Goal: Book appointment/travel/reservation

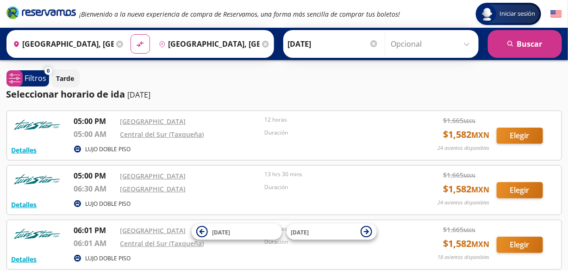
click at [152, 67] on div "Iniciar sesión Iniciar sesión ¡Bienvenido a la nueva experiencia de compra de R…" at bounding box center [284, 199] width 568 height 399
click at [132, 41] on button "material-symbols:compare-arrows-rounded" at bounding box center [140, 44] width 18 height 18
type input "[GEOGRAPHIC_DATA], [GEOGRAPHIC_DATA]"
click at [218, 44] on input "[GEOGRAPHIC_DATA], [GEOGRAPHIC_DATA]" at bounding box center [207, 43] width 105 height 23
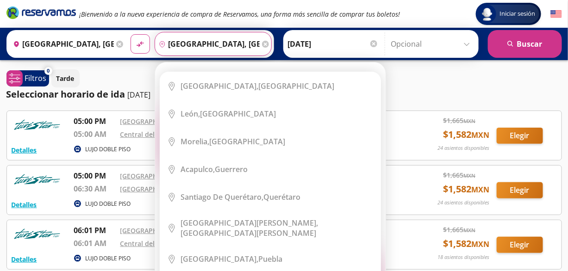
click at [262, 42] on icon at bounding box center [265, 44] width 7 height 7
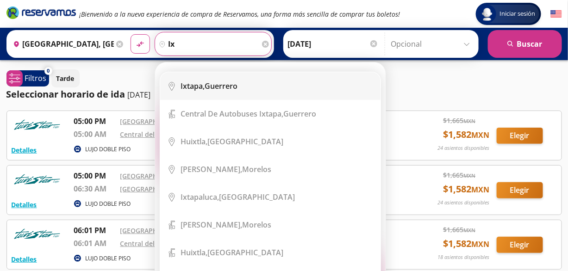
click at [245, 89] on div "Ixtapa, [GEOGRAPHIC_DATA]" at bounding box center [277, 86] width 192 height 10
type input "Ixtapa, [GEOGRAPHIC_DATA]"
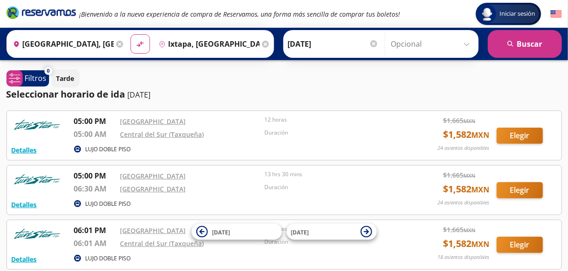
click at [472, 24] on div "Iniciar sesión Iniciar sesión" at bounding box center [513, 14] width 95 height 22
click at [521, 44] on button "search [GEOGRAPHIC_DATA]" at bounding box center [525, 44] width 74 height 28
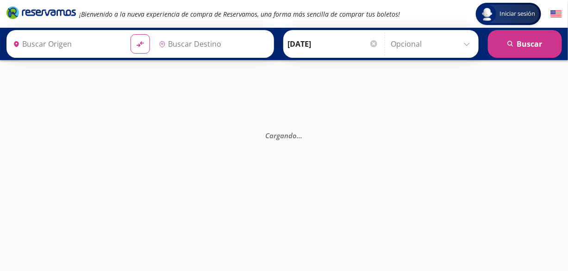
type input "[GEOGRAPHIC_DATA], [GEOGRAPHIC_DATA]"
type input "Ixtapa, [GEOGRAPHIC_DATA]"
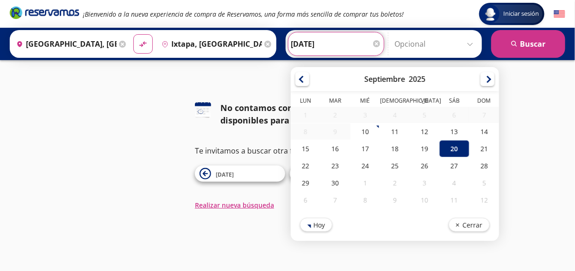
click at [322, 50] on input "[DATE]" at bounding box center [336, 43] width 91 height 23
click at [424, 161] on div "26" at bounding box center [424, 165] width 30 height 17
type input "[DATE]"
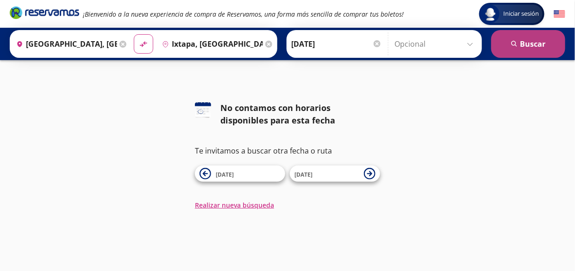
click at [515, 50] on button "search [GEOGRAPHIC_DATA]" at bounding box center [528, 44] width 74 height 28
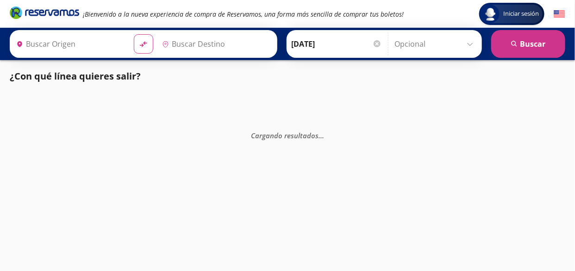
type input "[GEOGRAPHIC_DATA], [GEOGRAPHIC_DATA]"
type input "Ixtapa, [GEOGRAPHIC_DATA]"
